Goal: Check status: Check status

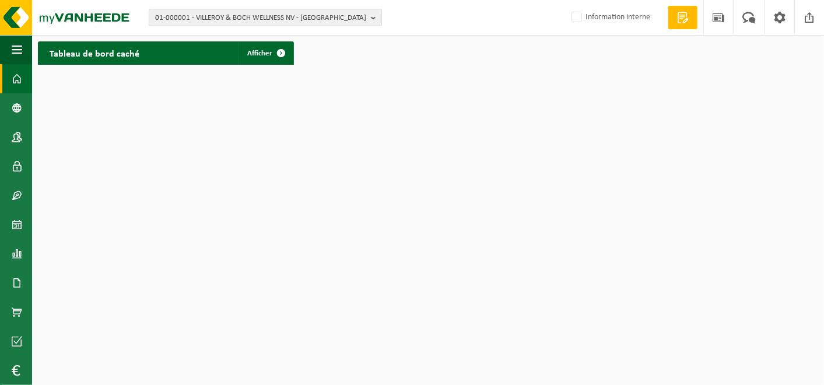
click at [373, 16] on b "button" at bounding box center [376, 17] width 10 height 16
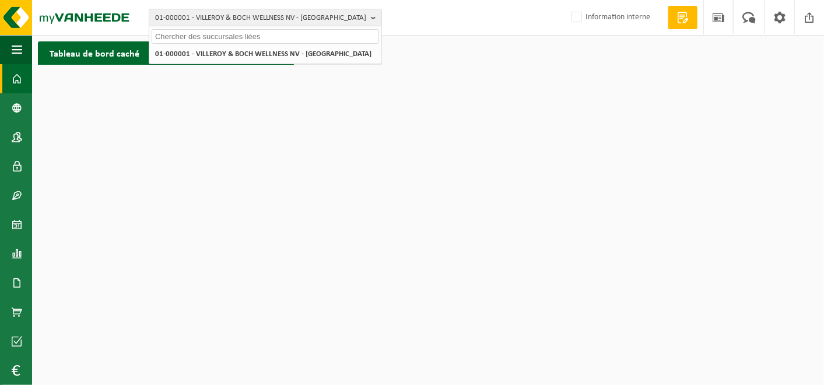
paste input "10-743506"
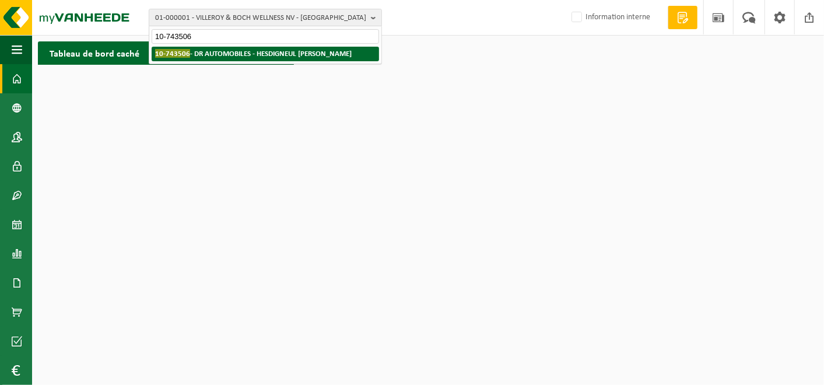
type input "10-743506"
click at [262, 57] on strong "10-743506 - DR AUTOMOBILES - HESDIGNEUL LES BETHUNE" at bounding box center [253, 53] width 197 height 9
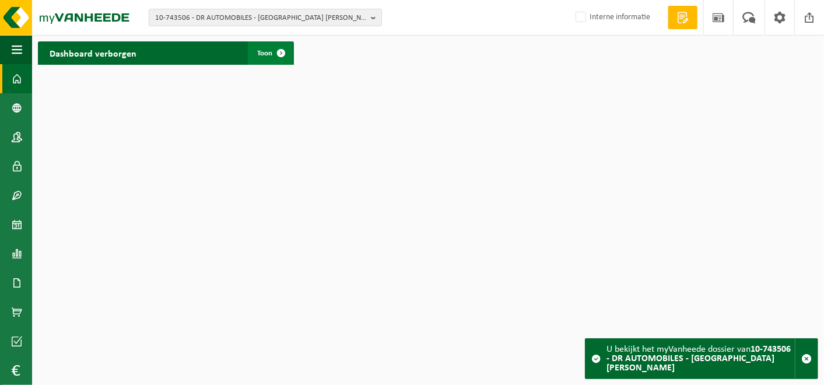
drag, startPoint x: 0, startPoint y: 0, endPoint x: 262, endPoint y: 57, distance: 268.4
click at [262, 57] on span "Toon" at bounding box center [264, 54] width 15 height 8
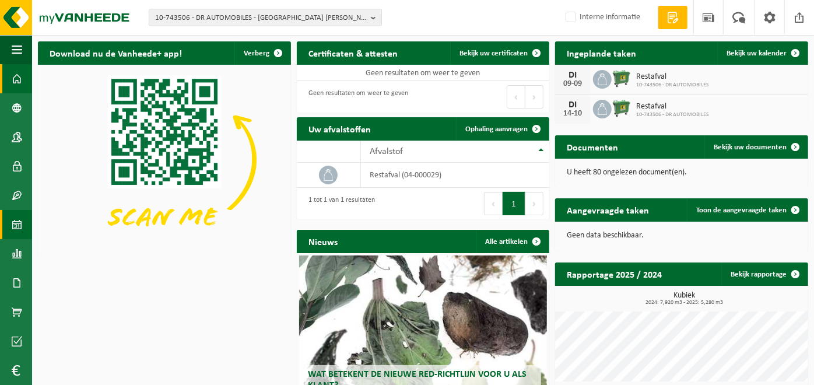
click at [19, 222] on span at bounding box center [17, 224] width 10 height 29
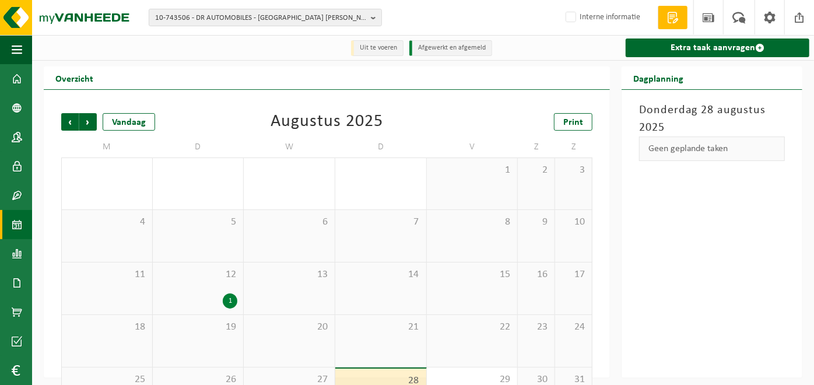
scroll to position [47, 0]
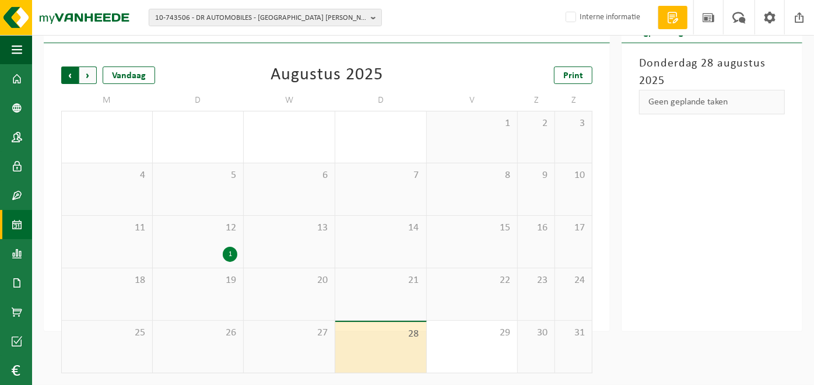
click at [90, 76] on span "Volgende" at bounding box center [87, 74] width 17 height 17
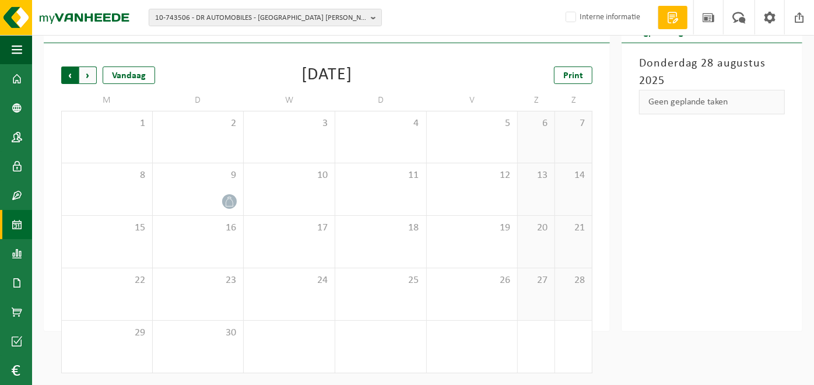
click at [92, 77] on span "Volgende" at bounding box center [87, 74] width 17 height 17
click at [66, 83] on span "Vorige" at bounding box center [69, 74] width 17 height 17
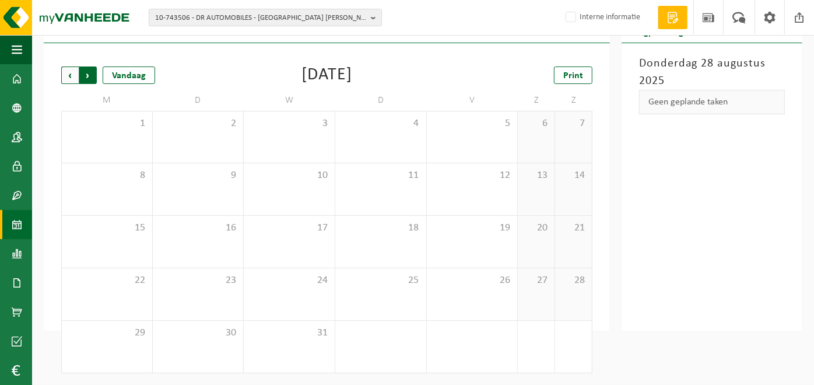
click at [68, 78] on span "Vorige" at bounding box center [69, 74] width 17 height 17
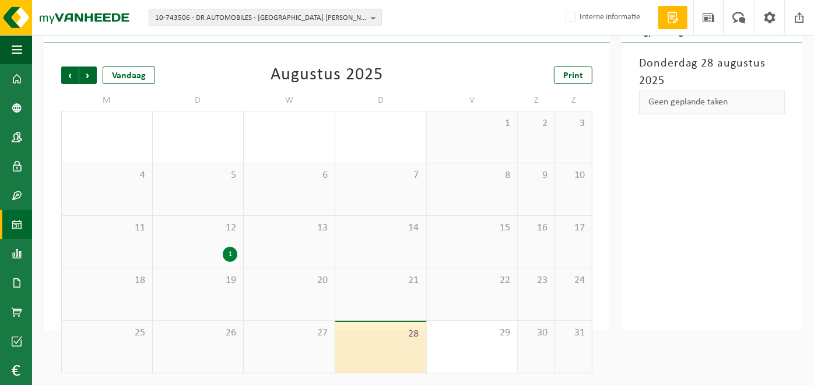
click at [68, 78] on span "Vorige" at bounding box center [69, 74] width 17 height 17
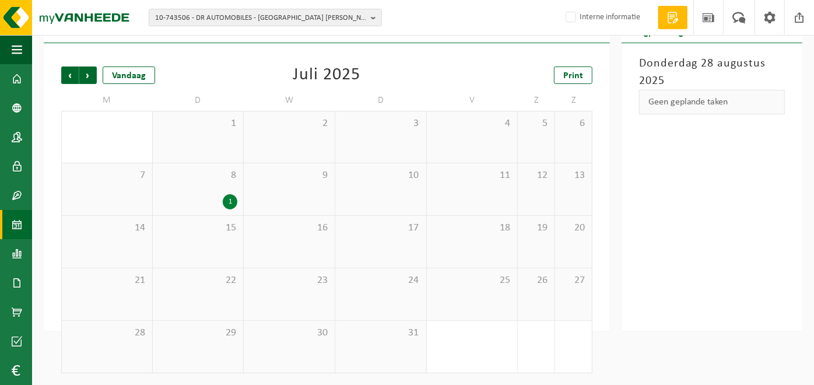
click at [68, 78] on span "Vorige" at bounding box center [69, 74] width 17 height 17
click at [88, 79] on span "Volgende" at bounding box center [87, 74] width 17 height 17
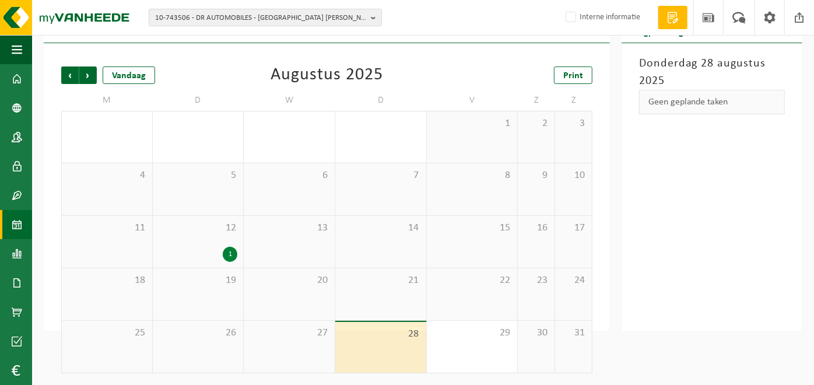
click at [88, 79] on span "Volgende" at bounding box center [87, 74] width 17 height 17
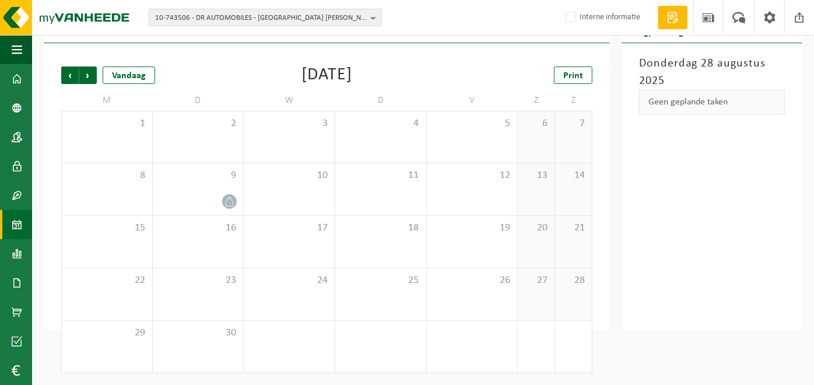
click at [88, 79] on span "Volgende" at bounding box center [87, 74] width 17 height 17
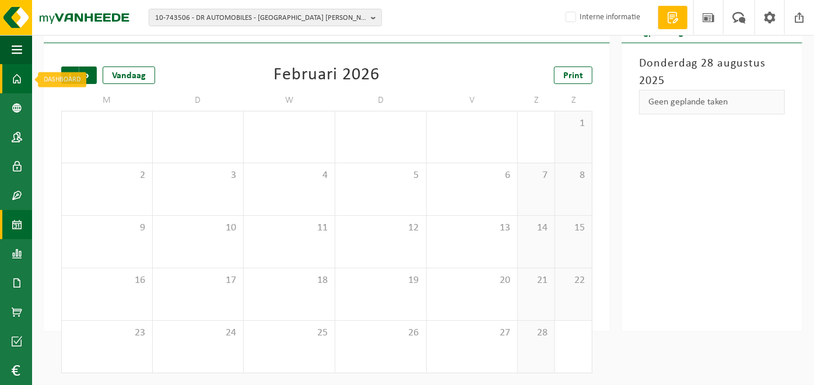
click at [17, 82] on span at bounding box center [17, 78] width 10 height 29
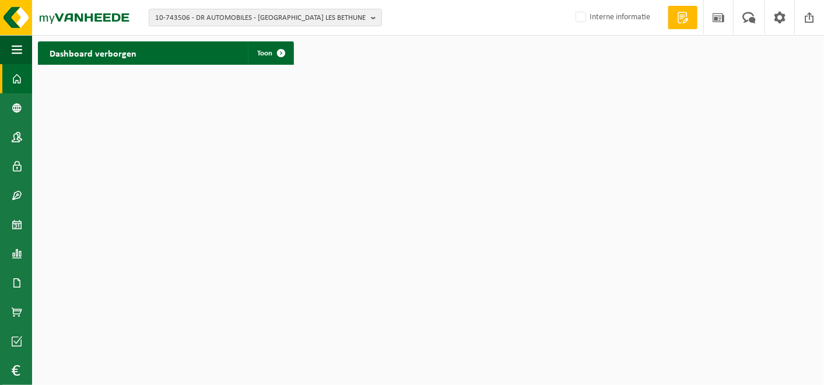
drag, startPoint x: 14, startPoint y: 245, endPoint x: 66, endPoint y: 272, distance: 59.2
click at [66, 272] on html "10-743506 - DR AUTOMOBILES - HESDIGNEUL LES BETHUNE 10-743506 - DR AUTOMOBILES …" at bounding box center [412, 192] width 824 height 385
click at [26, 252] on link "Rapportage" at bounding box center [16, 253] width 32 height 29
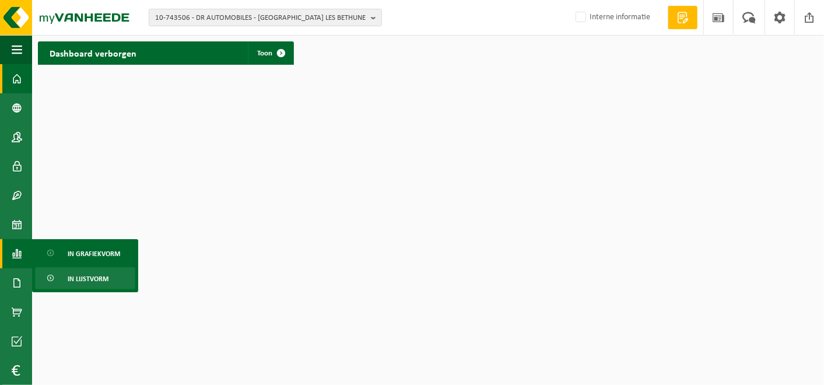
click at [75, 281] on span "In lijstvorm" at bounding box center [88, 279] width 41 height 22
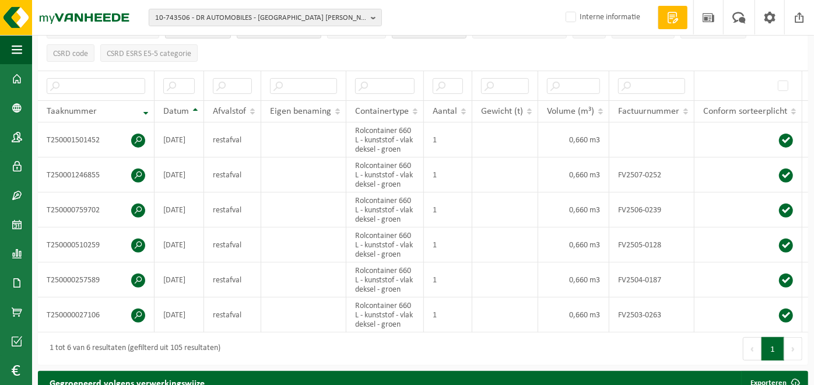
scroll to position [176, 0]
click at [512, 273] on td at bounding box center [505, 279] width 66 height 35
click at [487, 129] on td at bounding box center [505, 139] width 66 height 35
click at [488, 166] on td at bounding box center [505, 174] width 66 height 35
click at [488, 192] on td at bounding box center [505, 209] width 66 height 35
